Goal: Navigation & Orientation: Find specific page/section

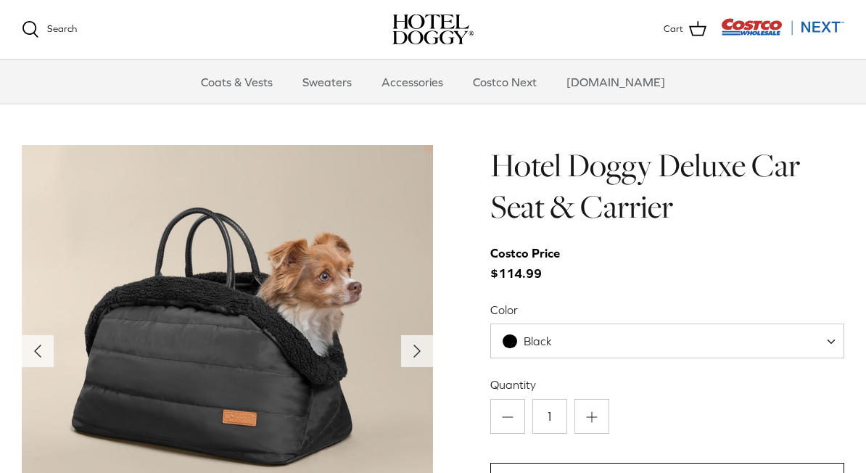
scroll to position [1362, 0]
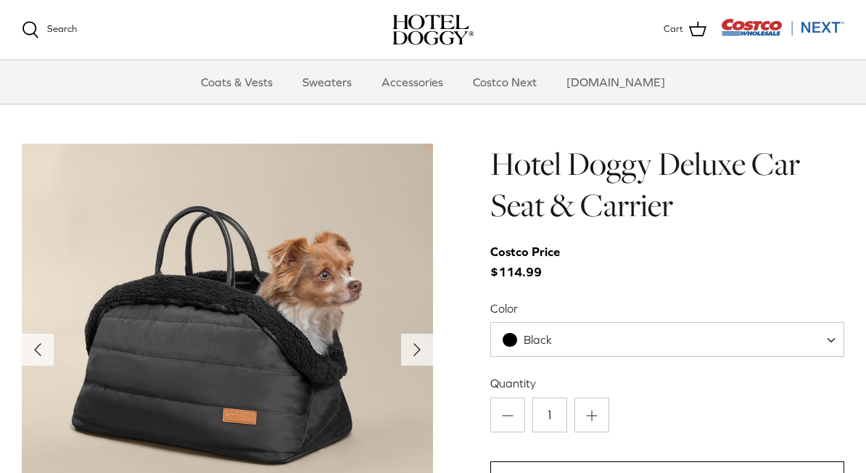
click at [768, 322] on span "Black" at bounding box center [667, 339] width 354 height 35
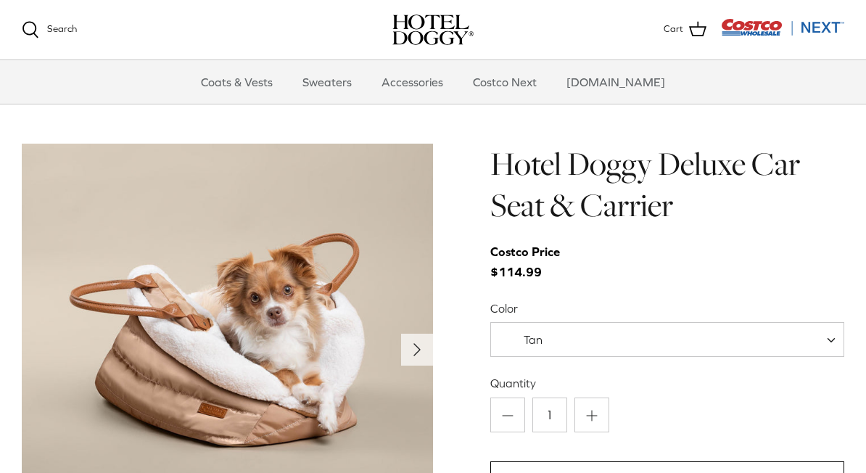
click at [707, 322] on span "Tan" at bounding box center [667, 339] width 354 height 35
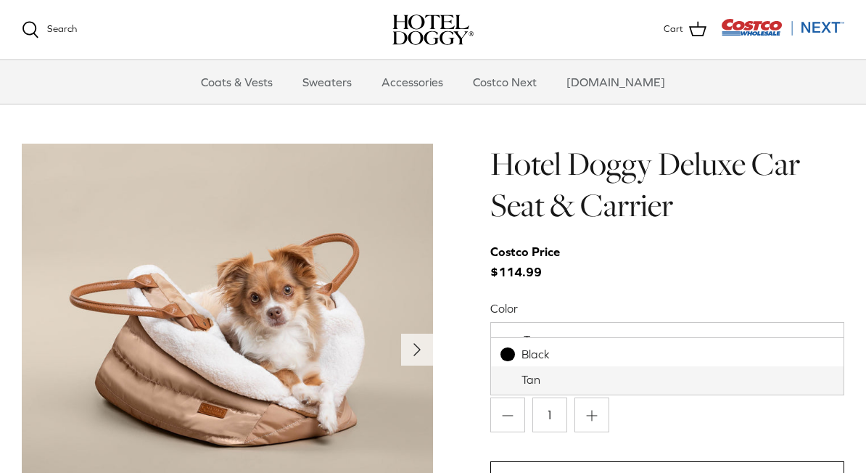
select select "Black"
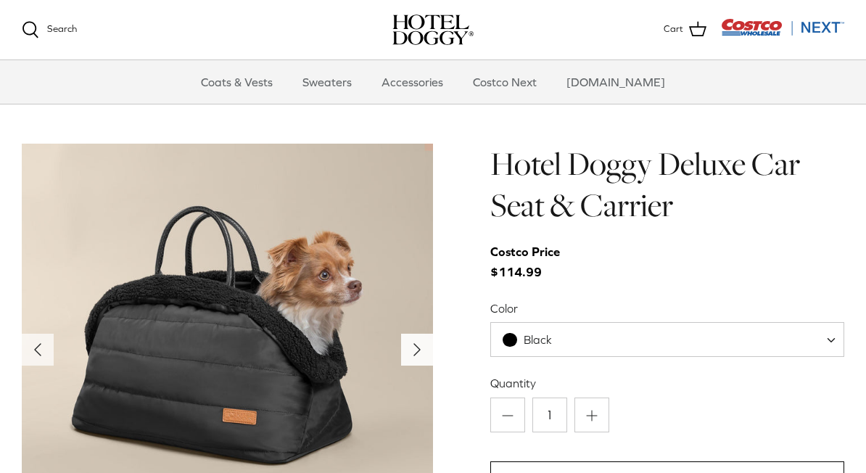
click at [417, 344] on polyline "Next" at bounding box center [417, 350] width 6 height 12
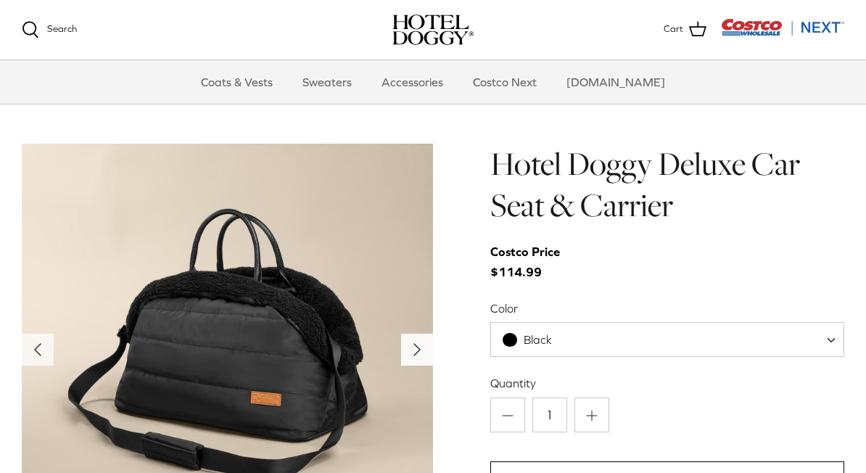
click at [418, 344] on polyline "Next" at bounding box center [417, 350] width 6 height 12
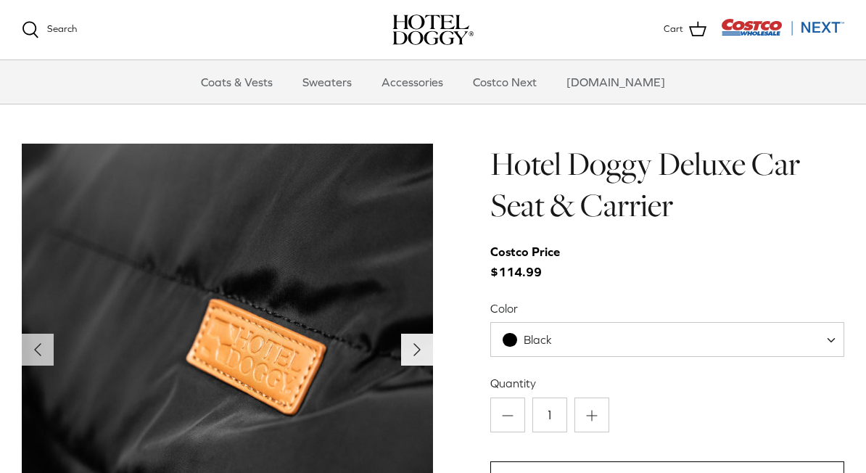
click at [414, 344] on polyline "Next" at bounding box center [417, 350] width 6 height 12
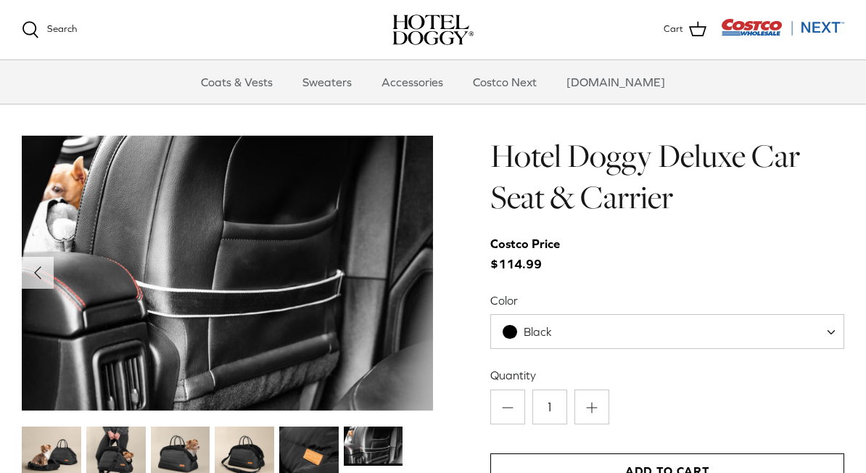
scroll to position [1371, 0]
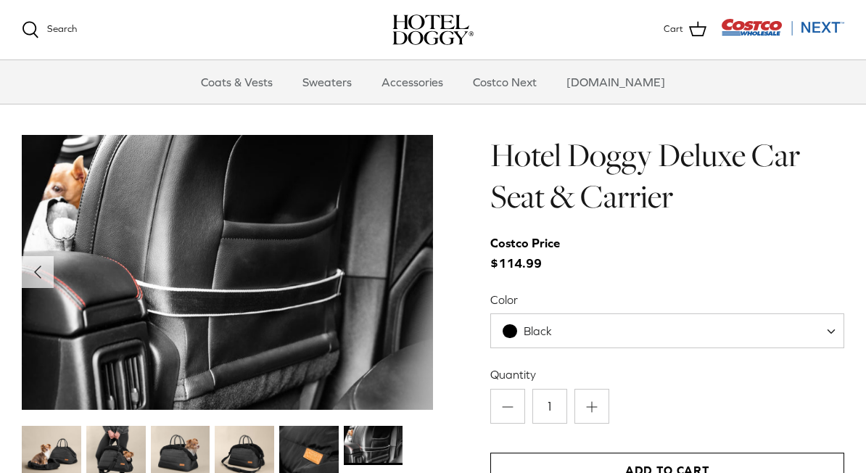
click at [313, 431] on img at bounding box center [308, 455] width 59 height 59
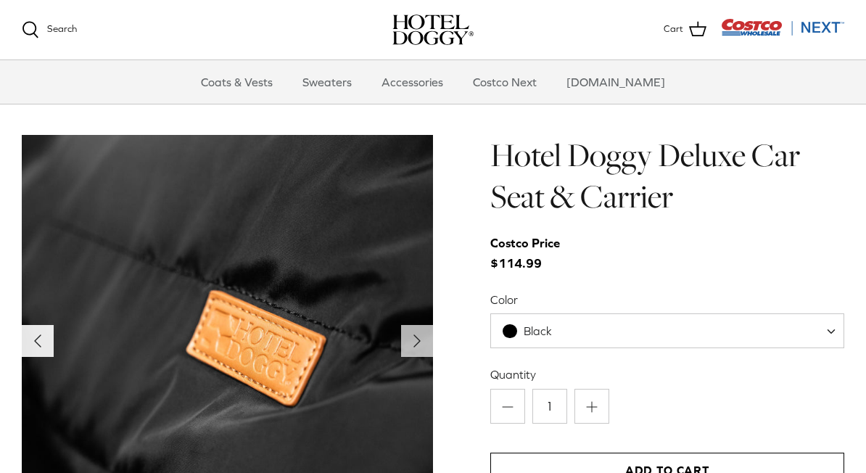
click at [43, 329] on icon "Left" at bounding box center [37, 340] width 23 height 23
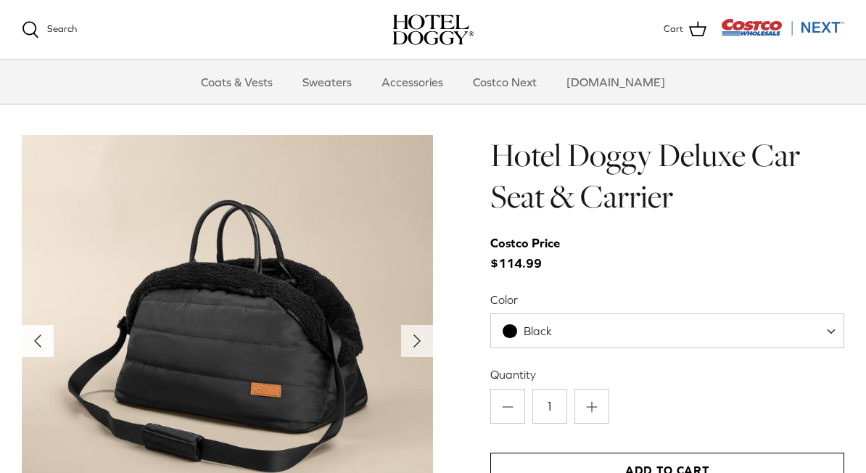
click at [47, 329] on icon "Left" at bounding box center [37, 340] width 23 height 23
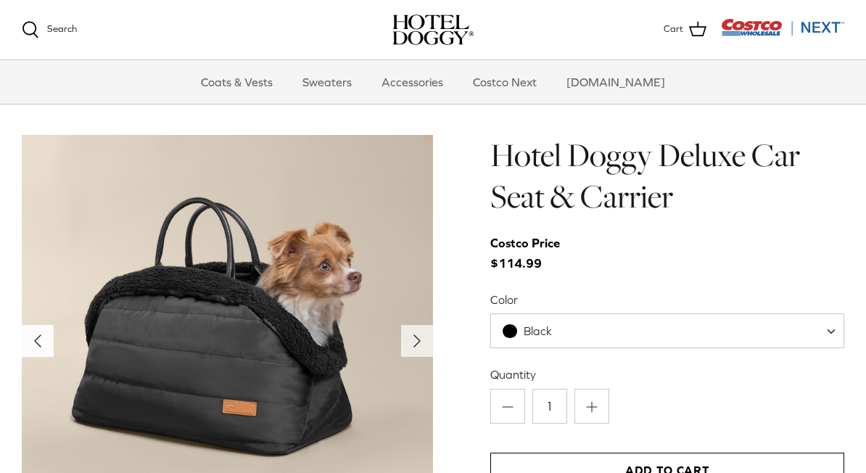
click at [48, 329] on icon "Left" at bounding box center [37, 340] width 23 height 23
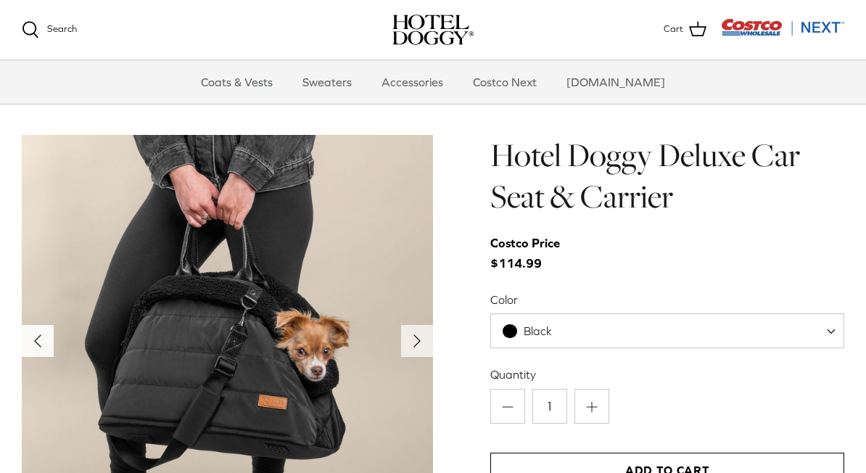
click at [47, 329] on icon "Left" at bounding box center [37, 340] width 23 height 23
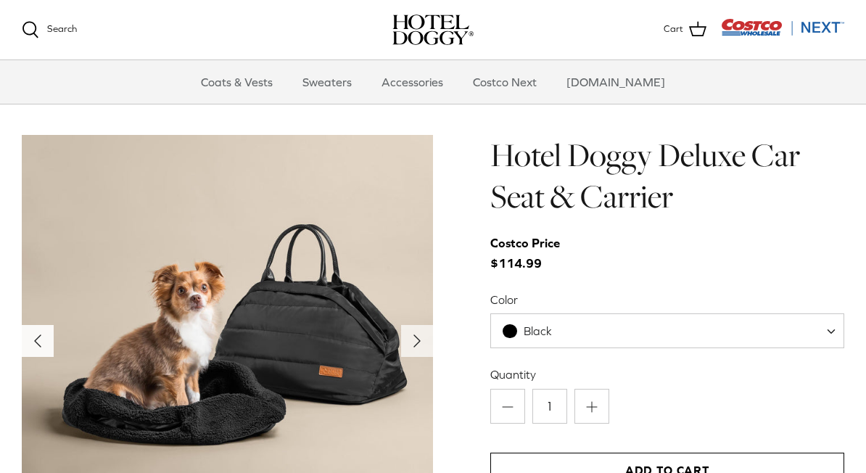
click at [38, 339] on button "Left" at bounding box center [38, 341] width 32 height 32
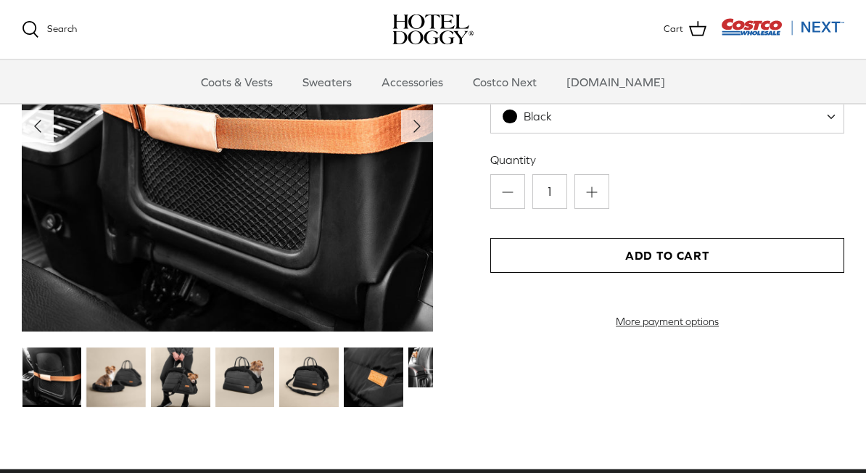
scroll to position [1585, 0]
click at [445, 76] on link "Accessories" at bounding box center [412, 81] width 88 height 43
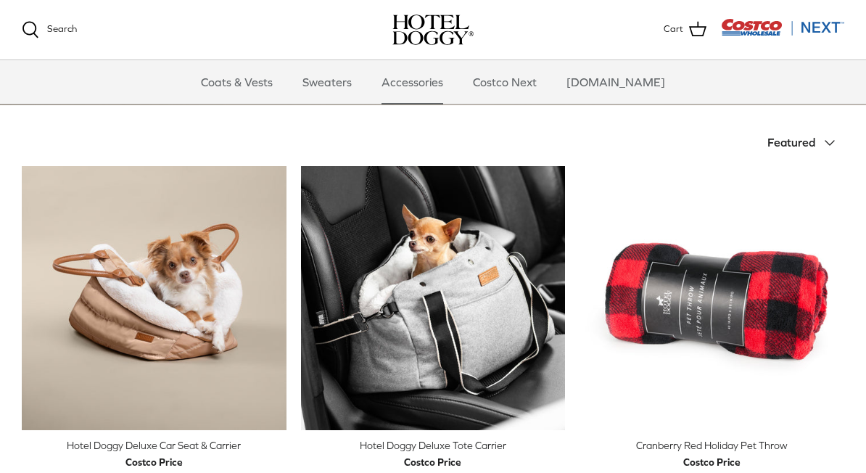
scroll to position [294, 0]
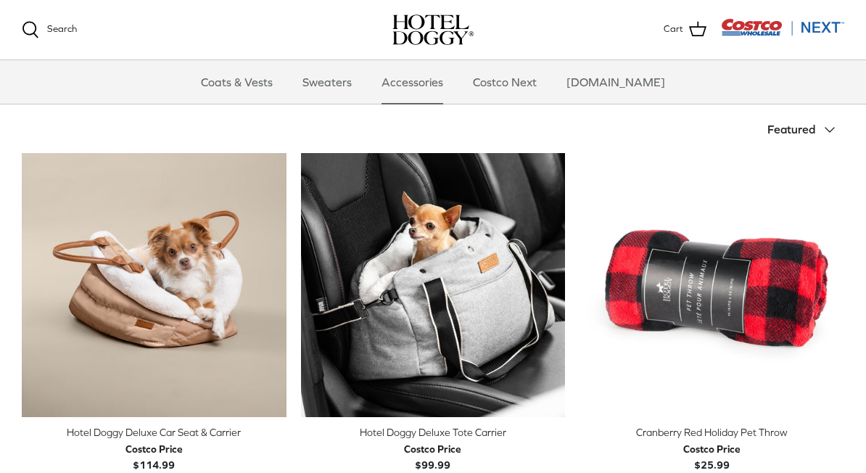
click at [806, 128] on span "Featured" at bounding box center [791, 129] width 48 height 13
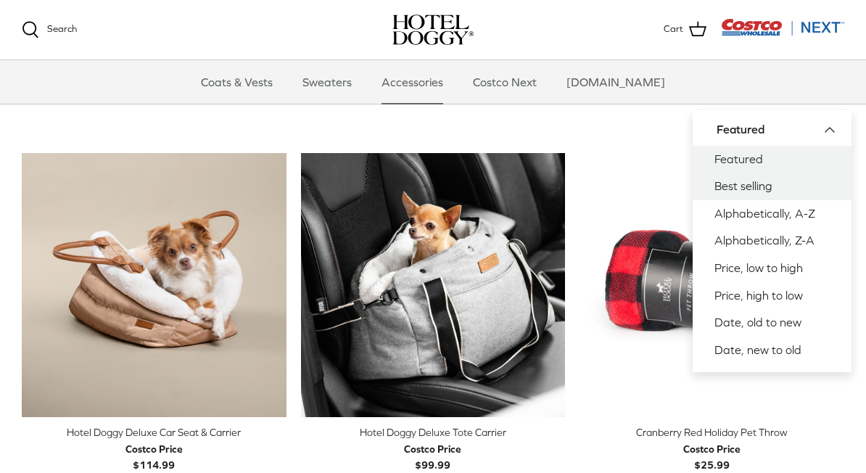
click at [773, 184] on link "Best selling" at bounding box center [771, 187] width 159 height 28
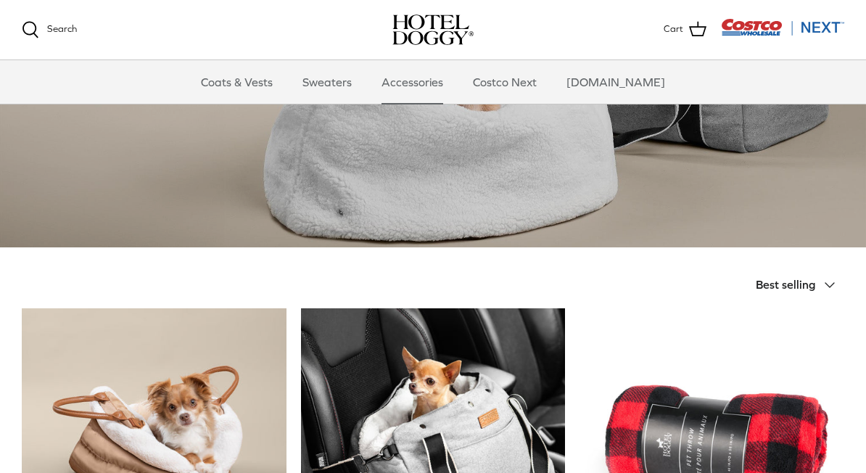
scroll to position [143, 0]
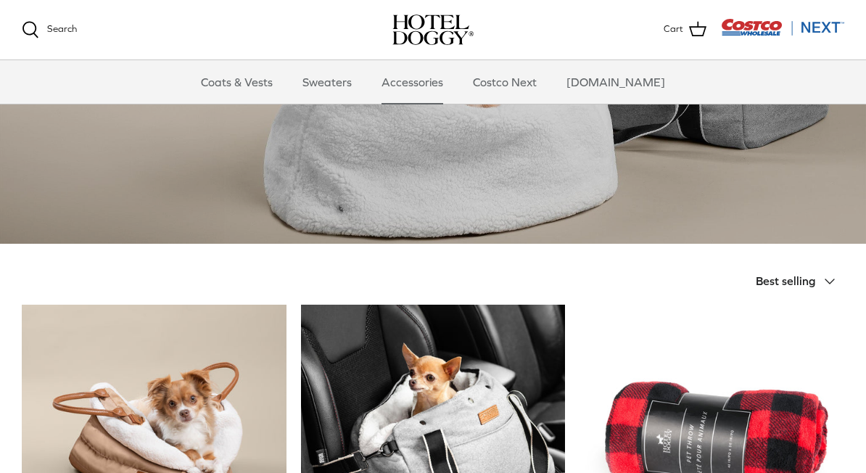
click at [797, 286] on span "Best selling" at bounding box center [784, 280] width 59 height 13
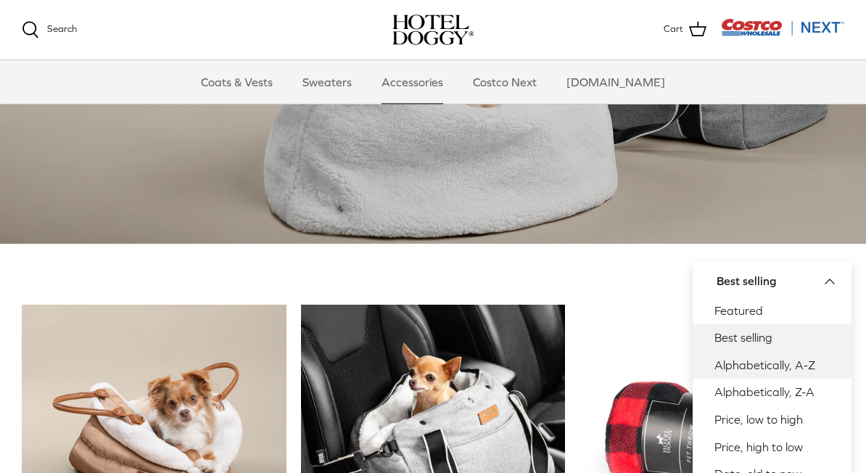
click at [805, 357] on link "Alphabetically, A-Z" at bounding box center [771, 366] width 159 height 28
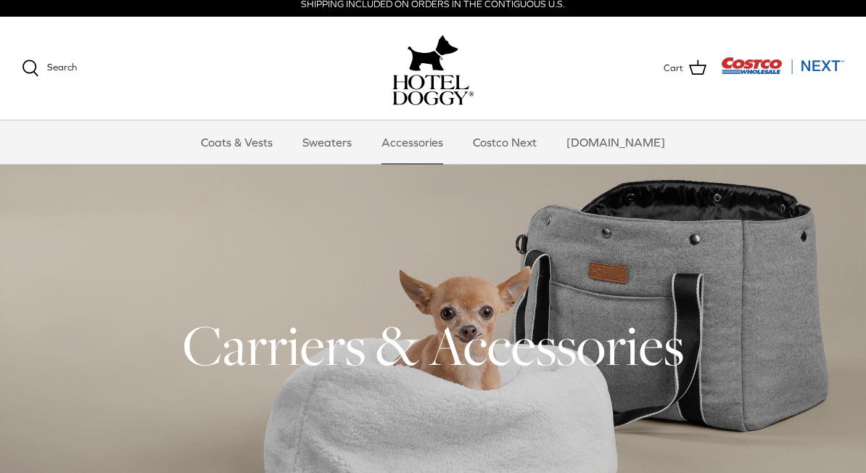
scroll to position [8, 0]
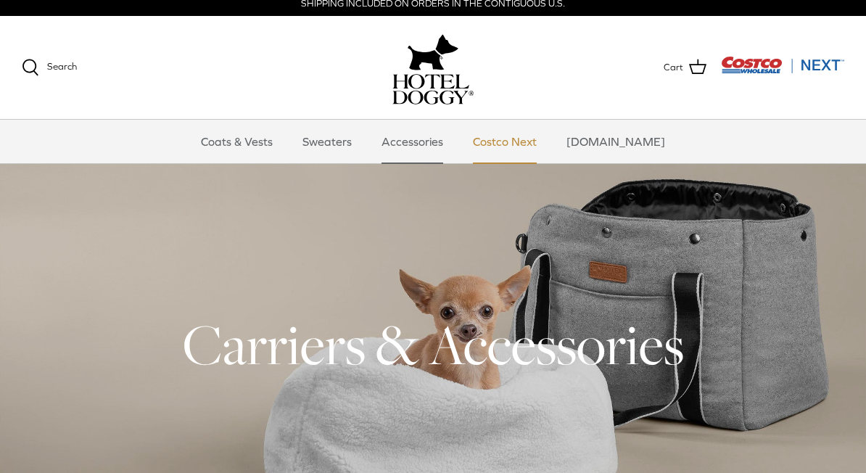
click at [522, 145] on link "Costco Next" at bounding box center [505, 141] width 90 height 43
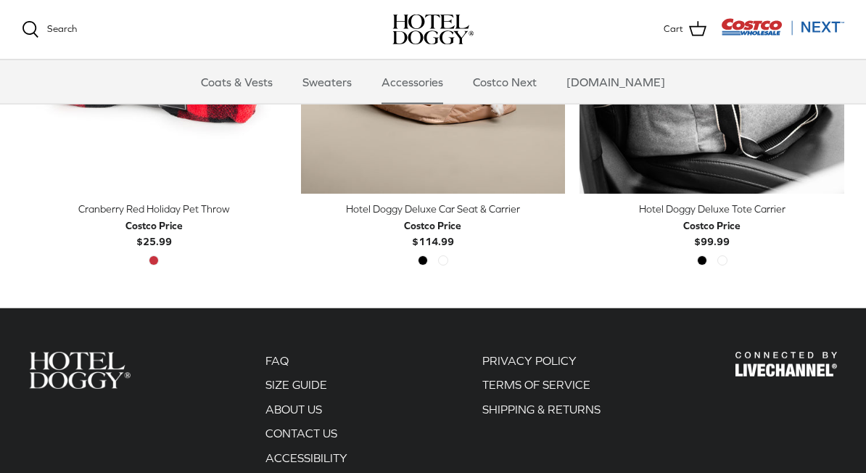
scroll to position [647, 0]
